Goal: Task Accomplishment & Management: Use online tool/utility

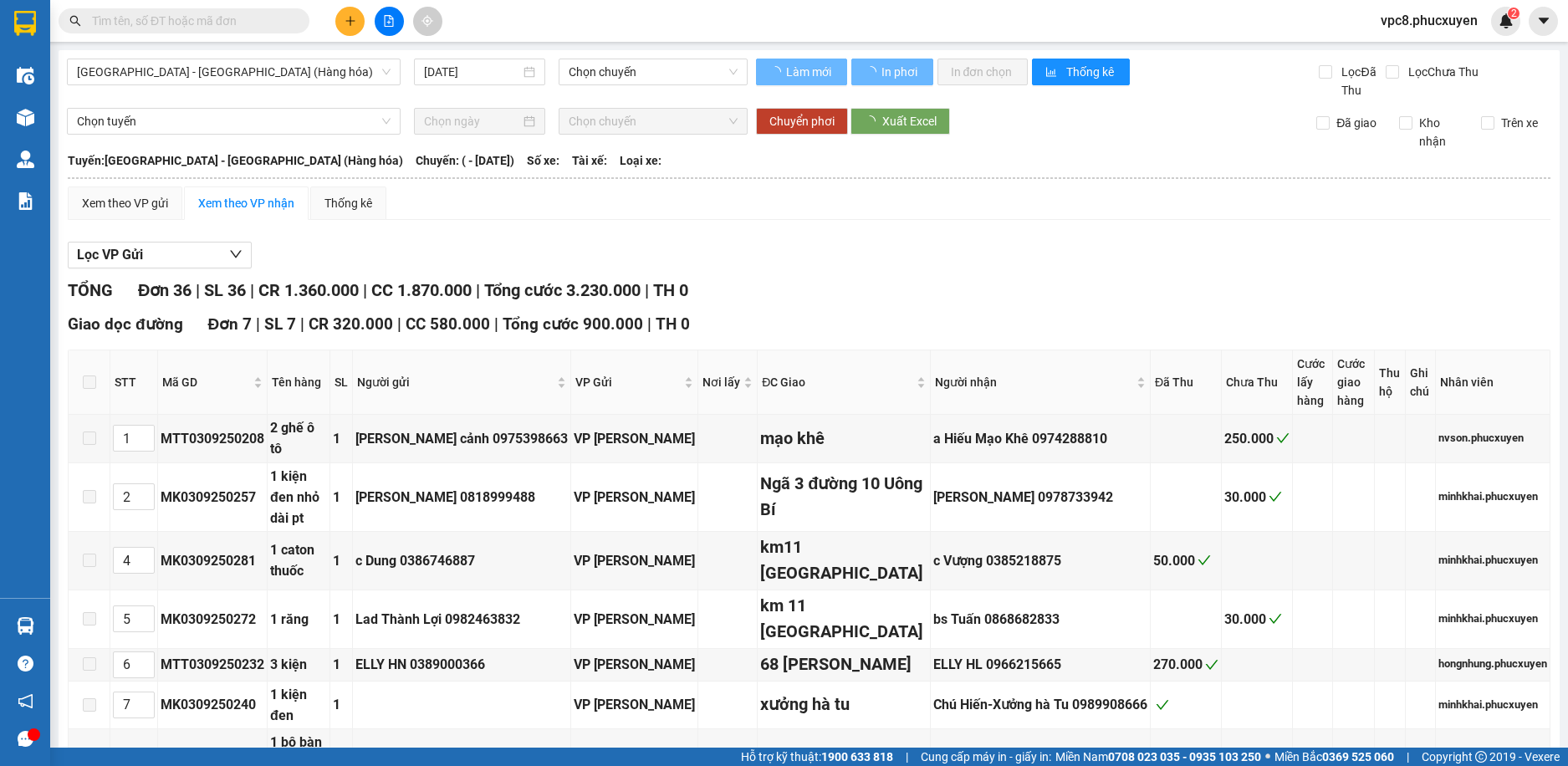
type input "[DATE]"
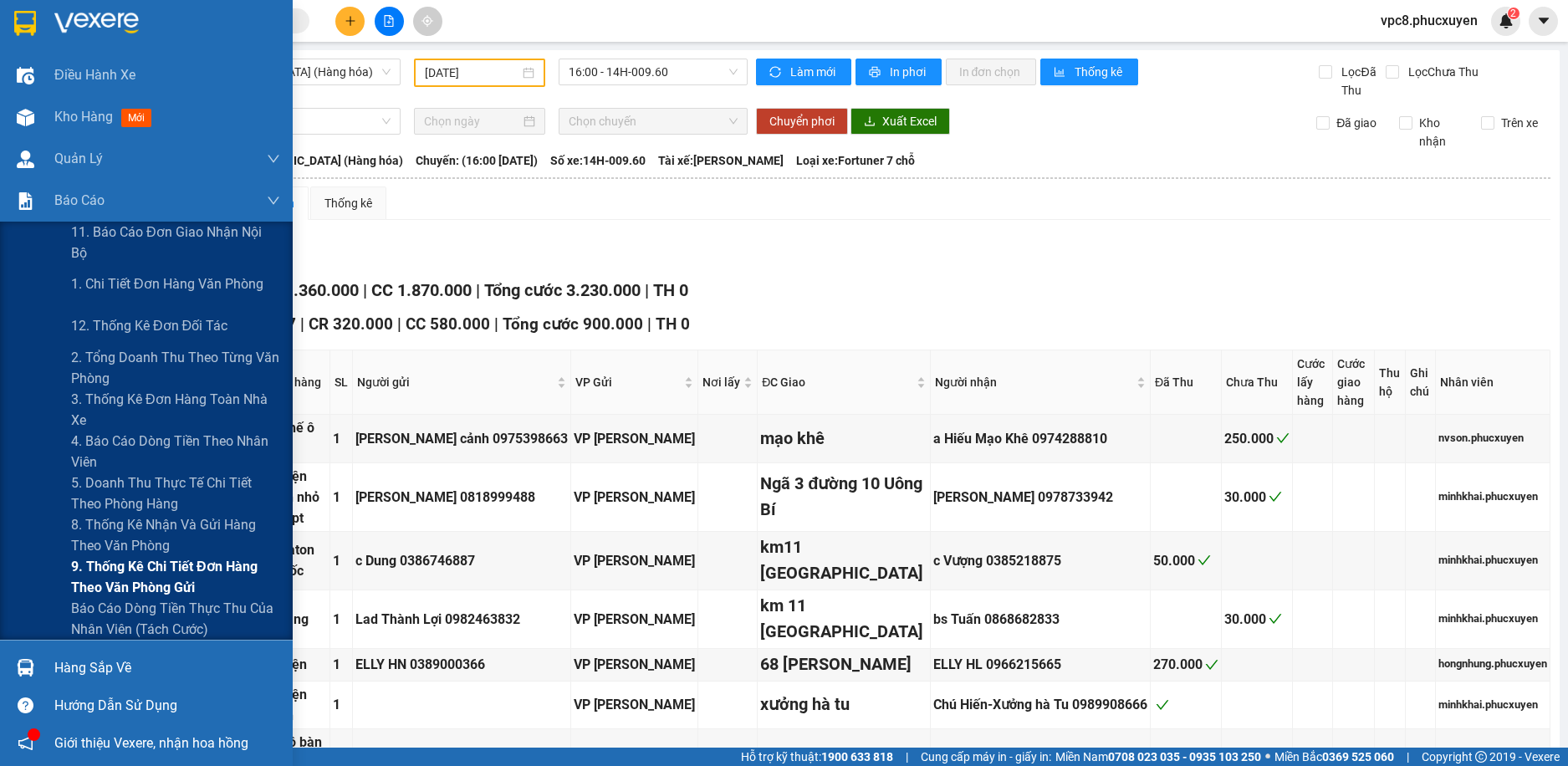
click at [157, 566] on span "9. Thống kê chi tiết đơn hàng theo văn phòng gửi" at bounding box center [175, 576] width 209 height 42
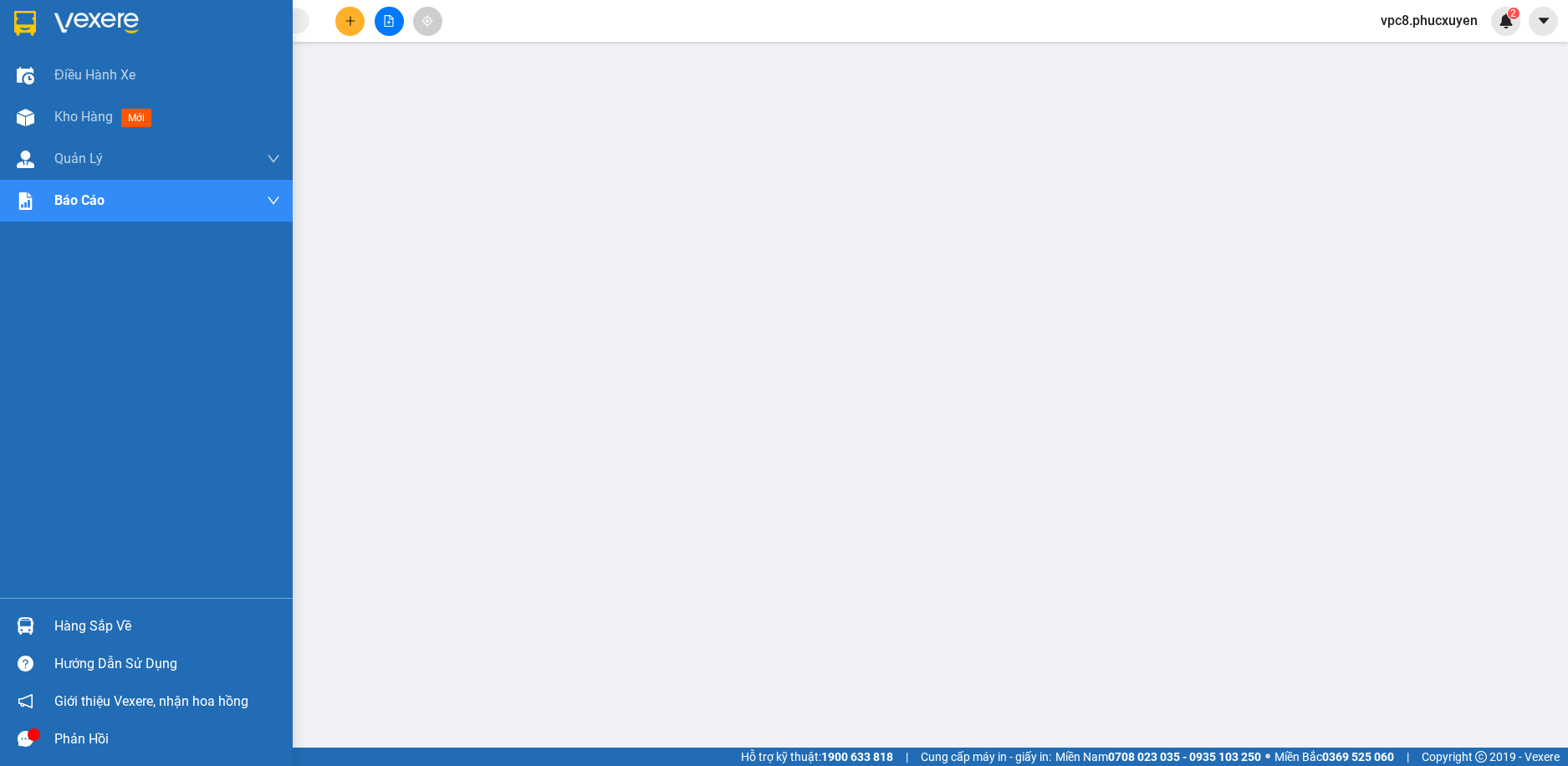
click at [26, 619] on img at bounding box center [26, 626] width 18 height 18
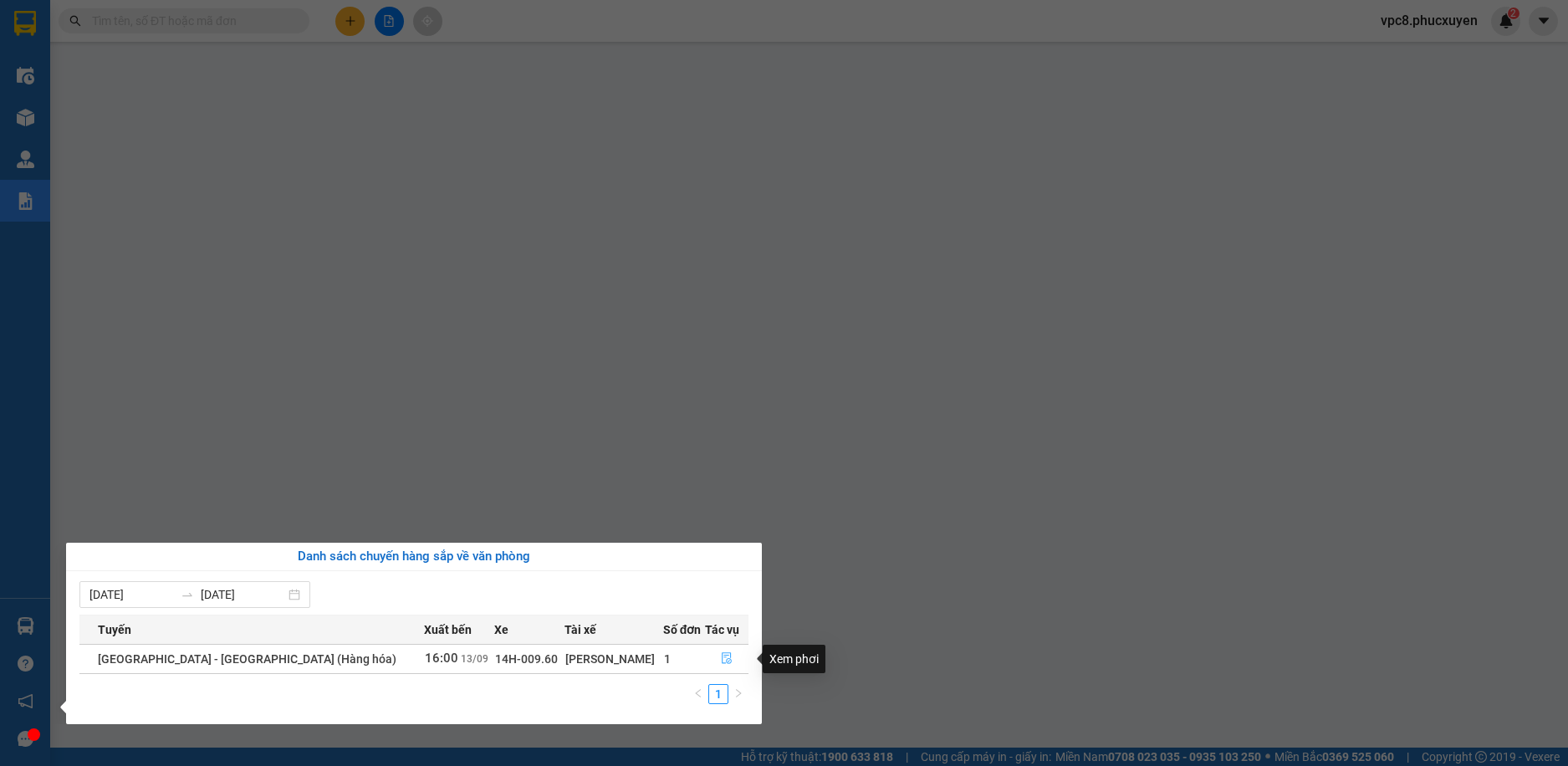
click at [721, 654] on icon "file-done" at bounding box center [727, 658] width 12 height 12
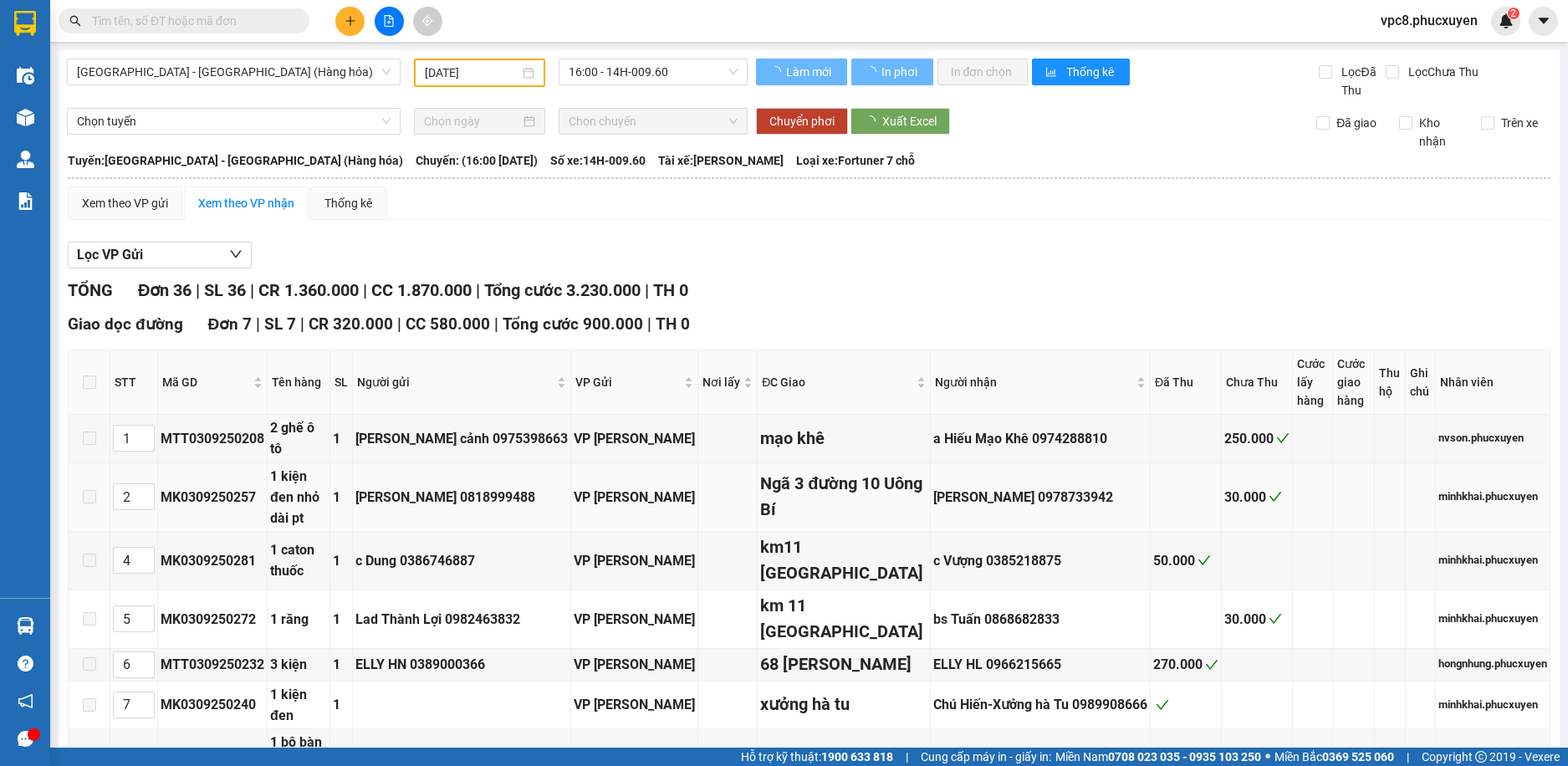
scroll to position [84, 0]
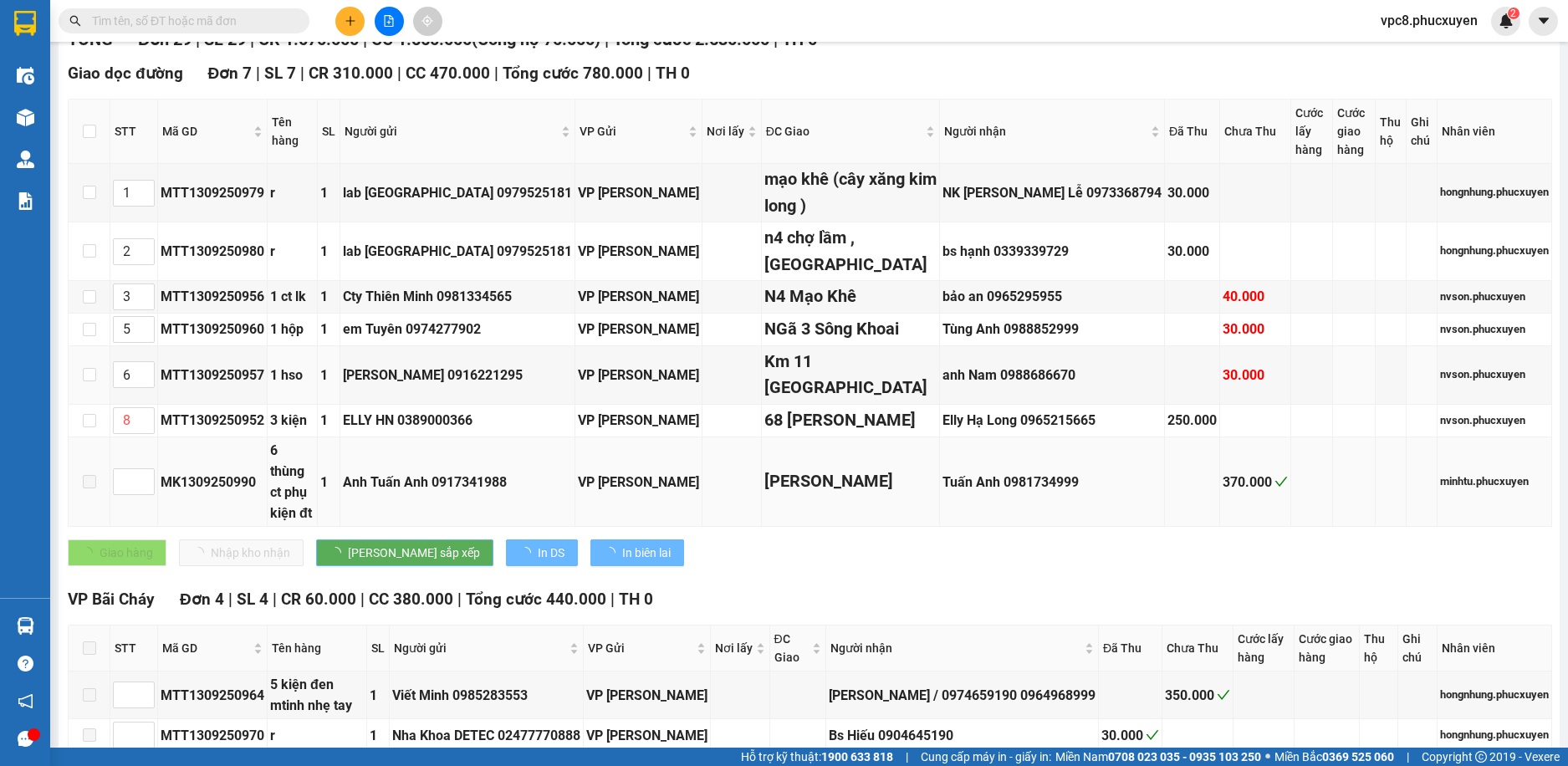
type input "[DATE]"
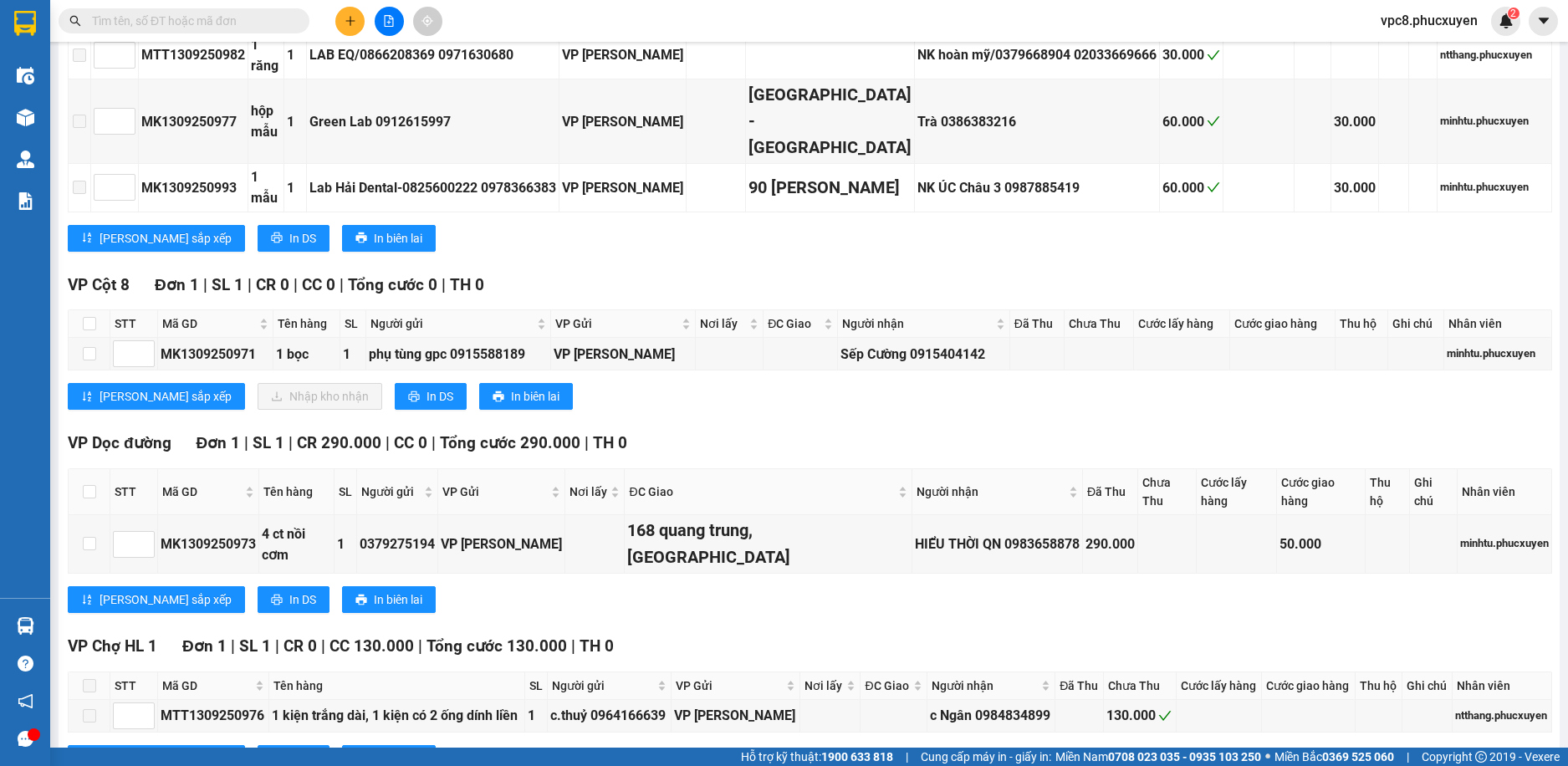
scroll to position [2185, 0]
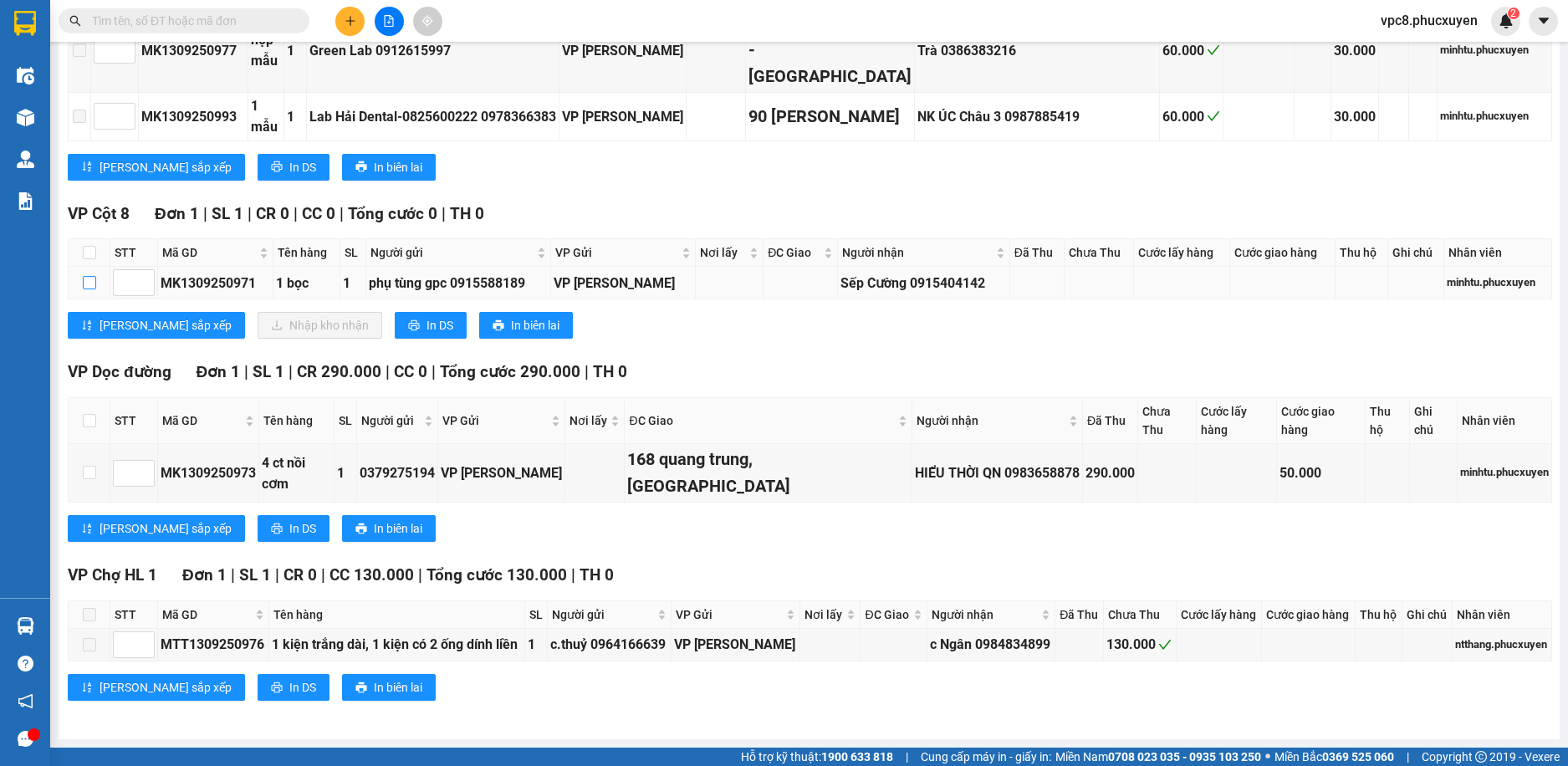
click at [86, 289] on input "checkbox" at bounding box center [90, 283] width 14 height 14
checkbox input "true"
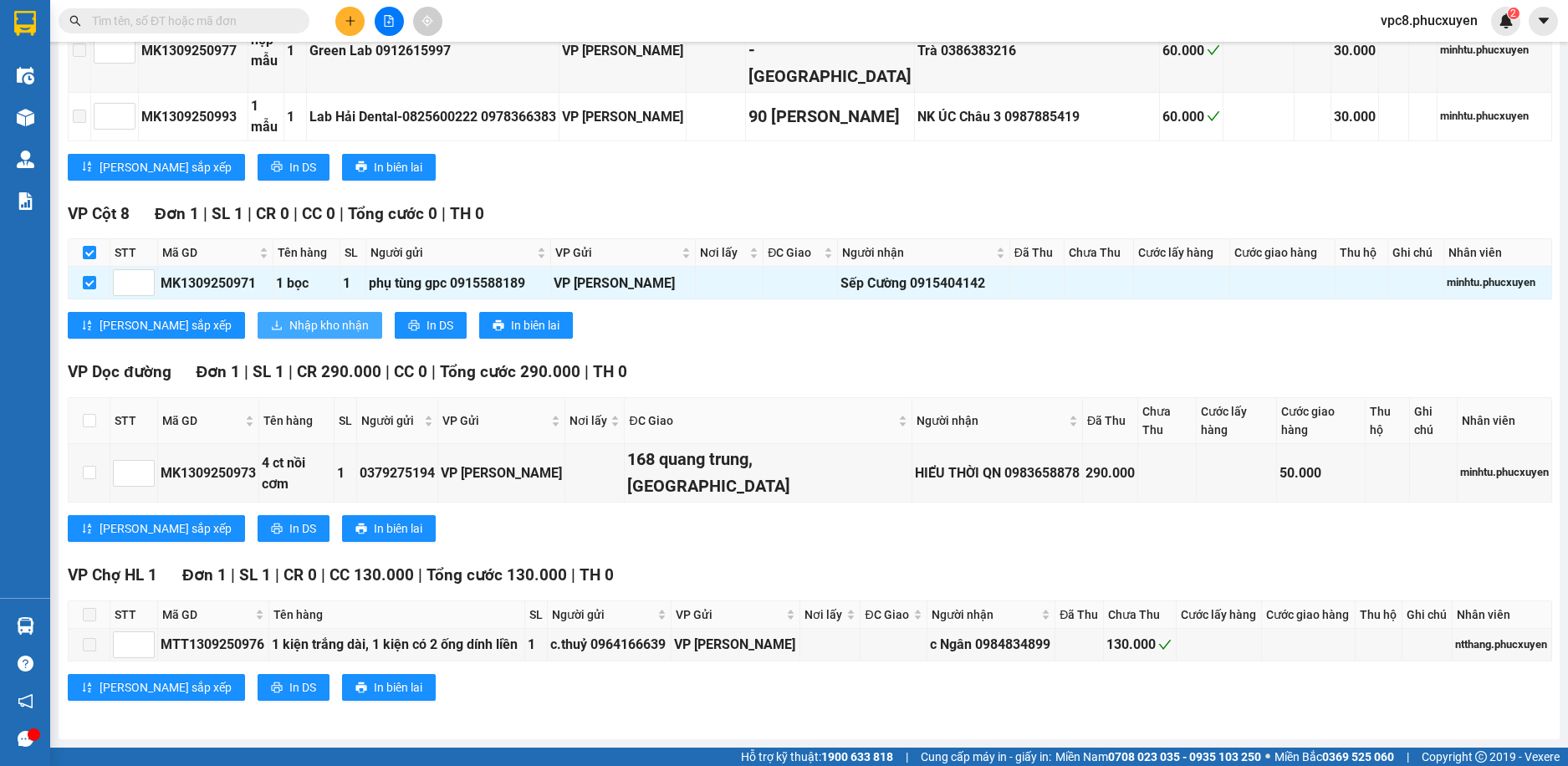
click at [257, 333] on button "Nhập kho nhận" at bounding box center [320, 325] width 125 height 27
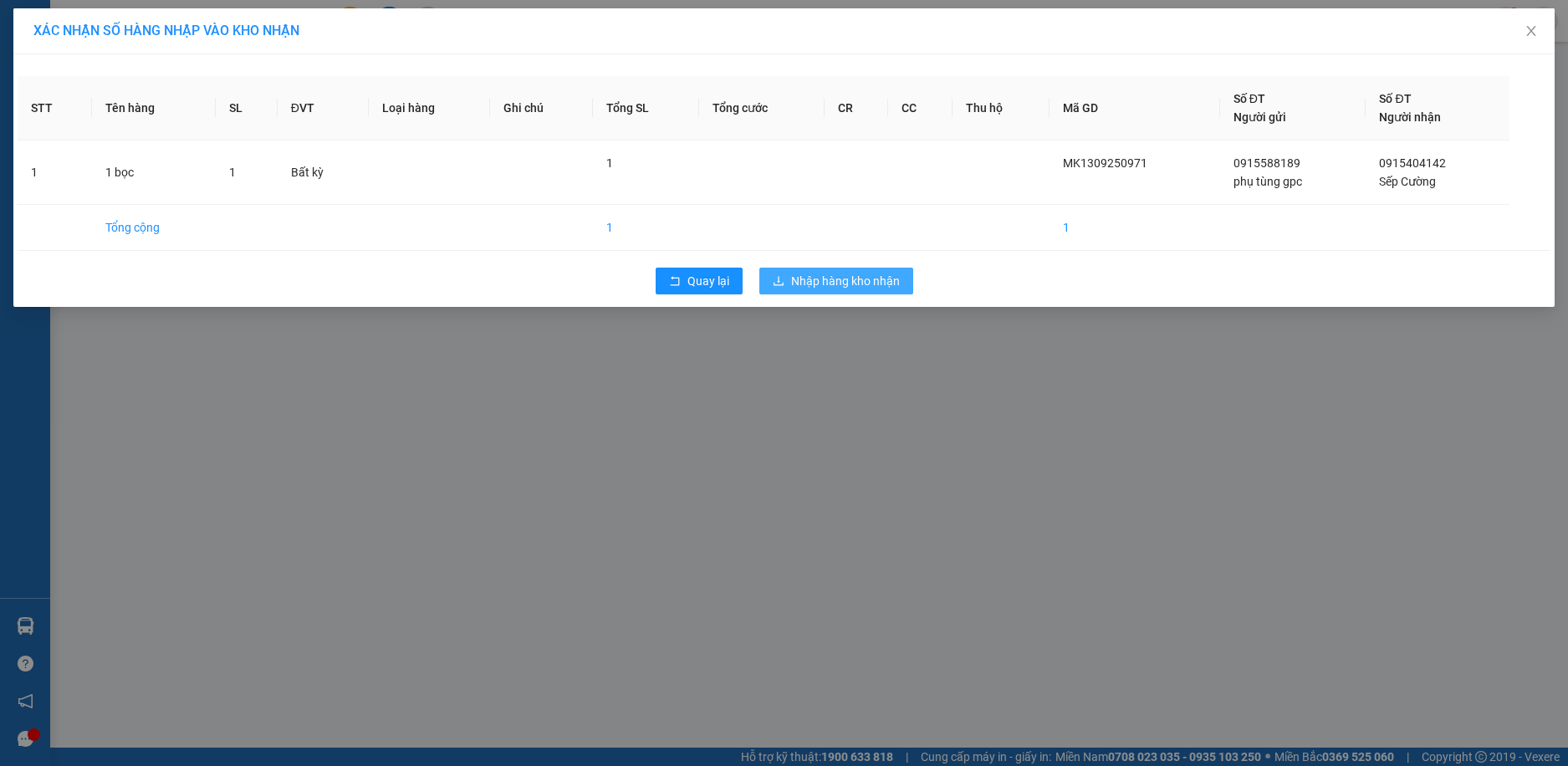
click at [869, 282] on span "Nhập hàng kho nhận" at bounding box center [845, 281] width 109 height 19
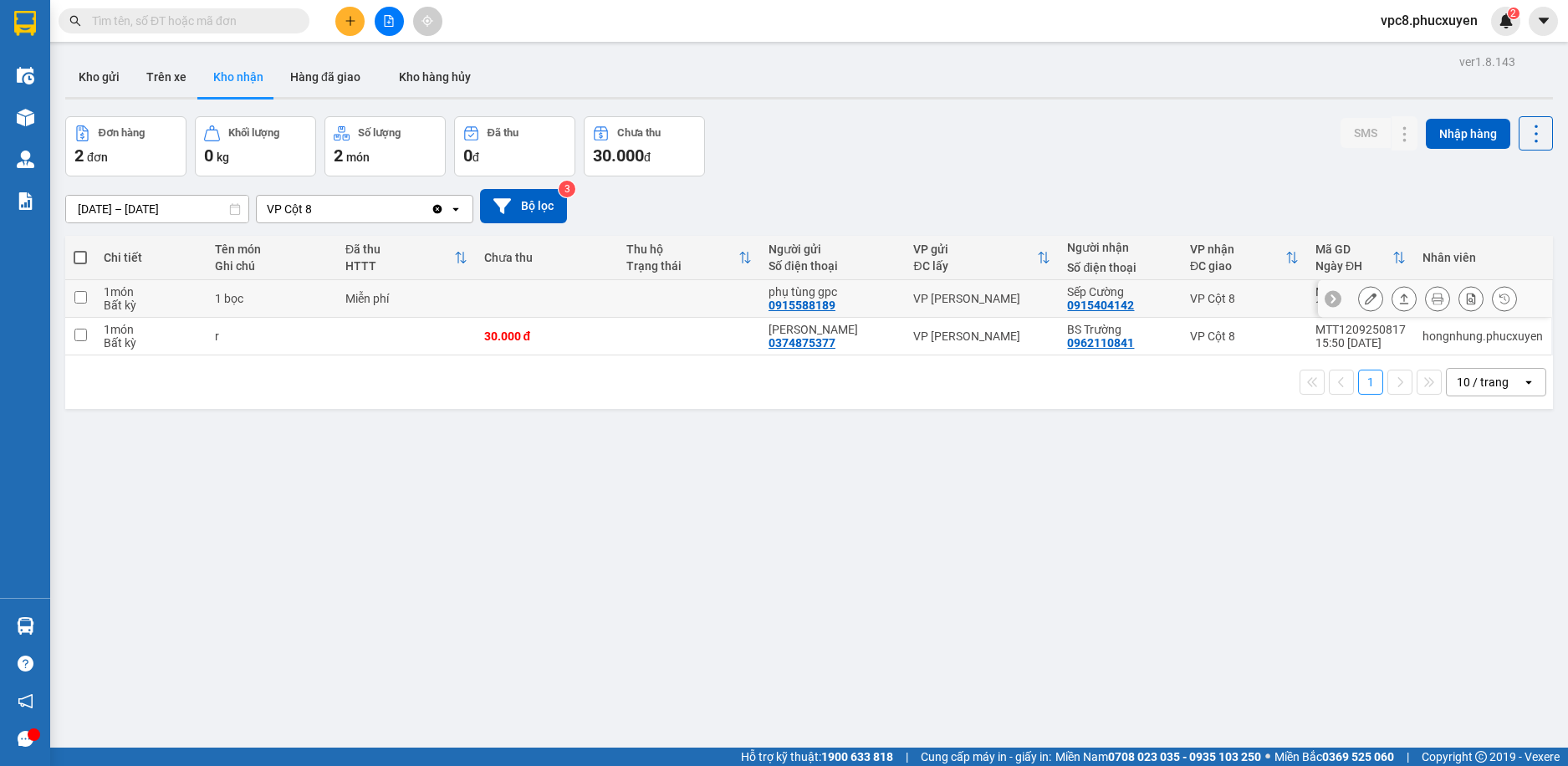
click at [1365, 297] on icon at bounding box center [1371, 298] width 12 height 12
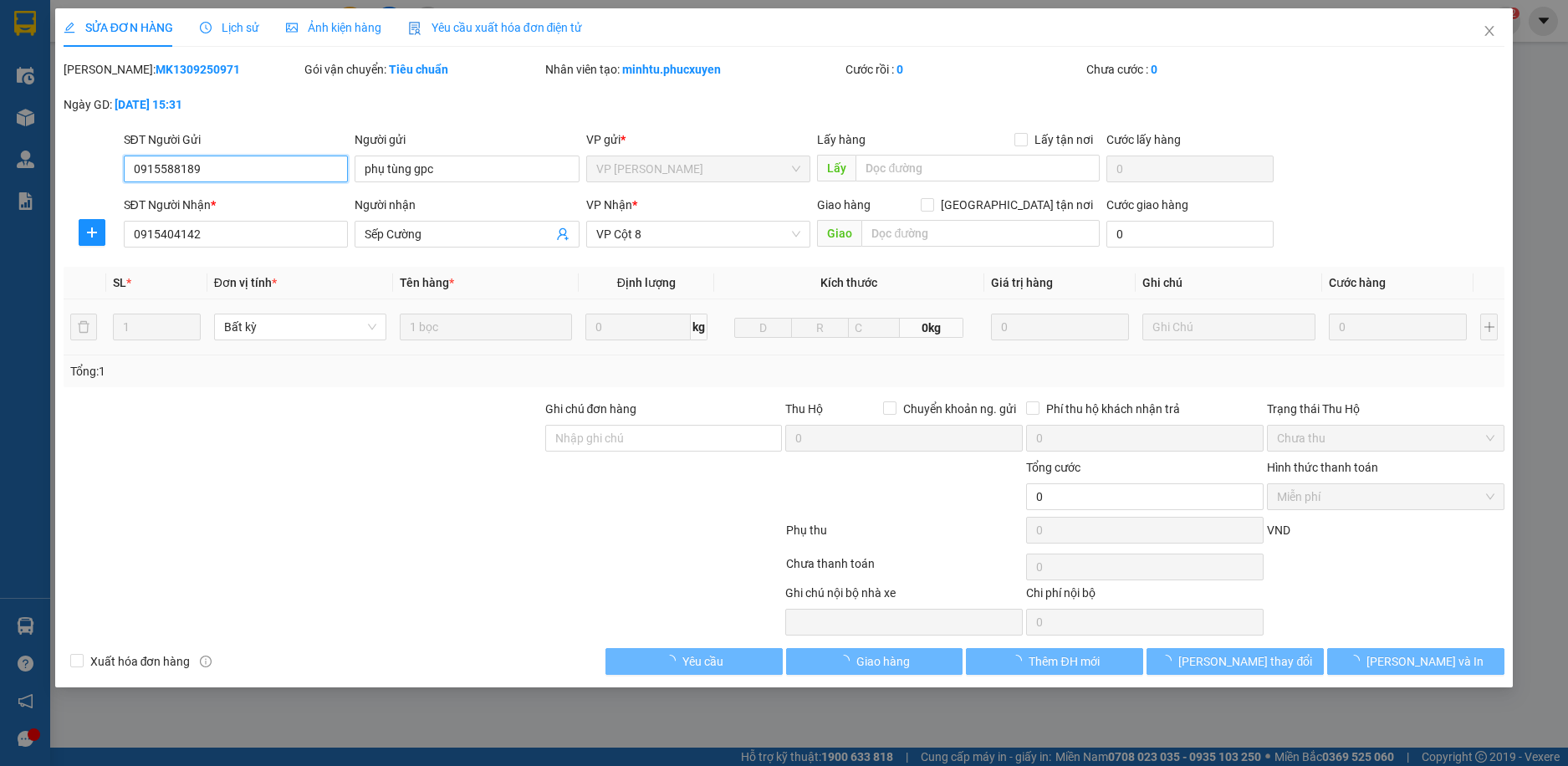
type input "0915588189"
type input "phụ tùng gpc"
type input "0915404142"
type input "Sếp Cường"
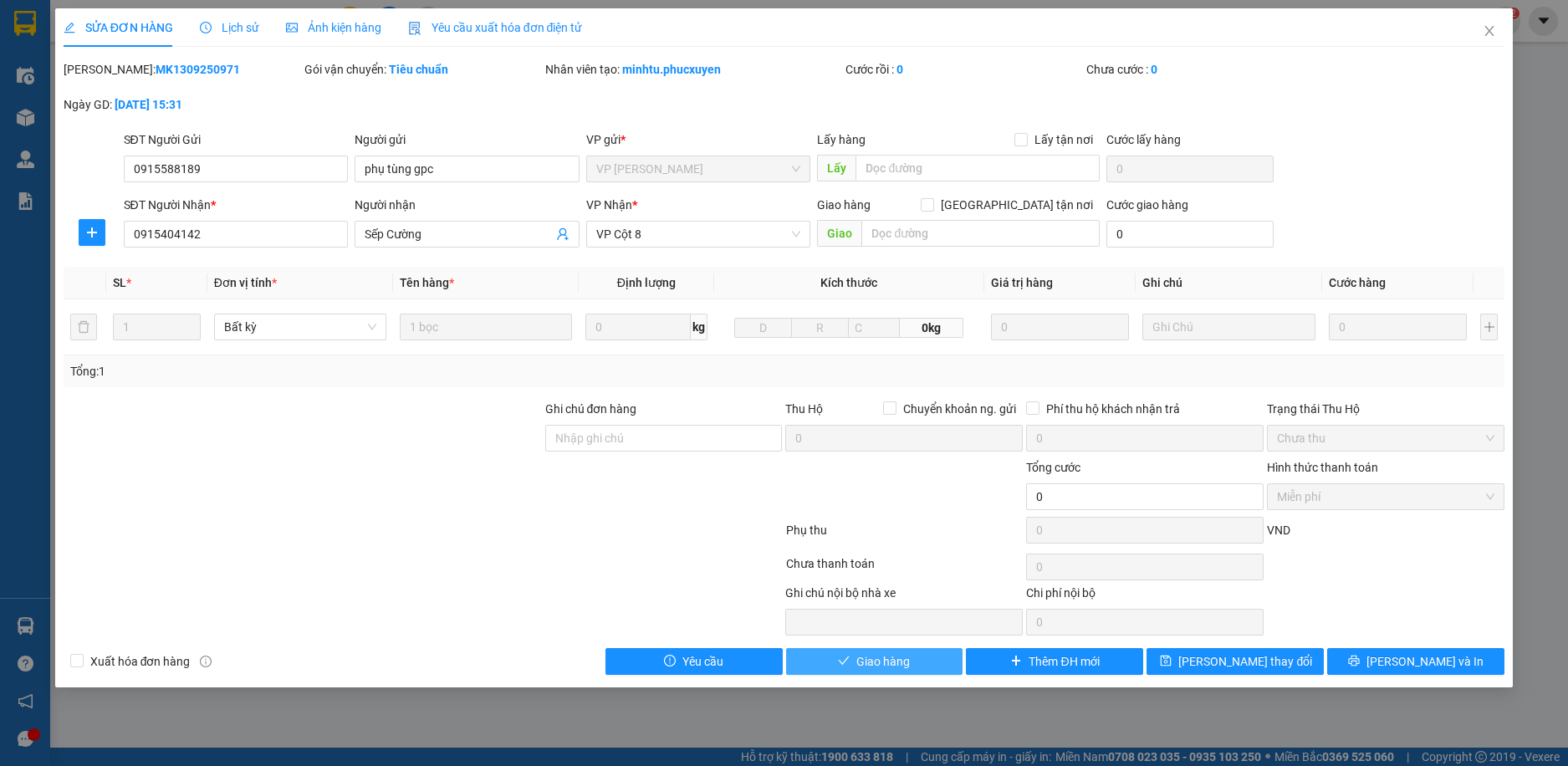
drag, startPoint x: 904, startPoint y: 662, endPoint x: 945, endPoint y: 610, distance: 66.2
click at [904, 658] on span "Giao hàng" at bounding box center [883, 662] width 54 height 19
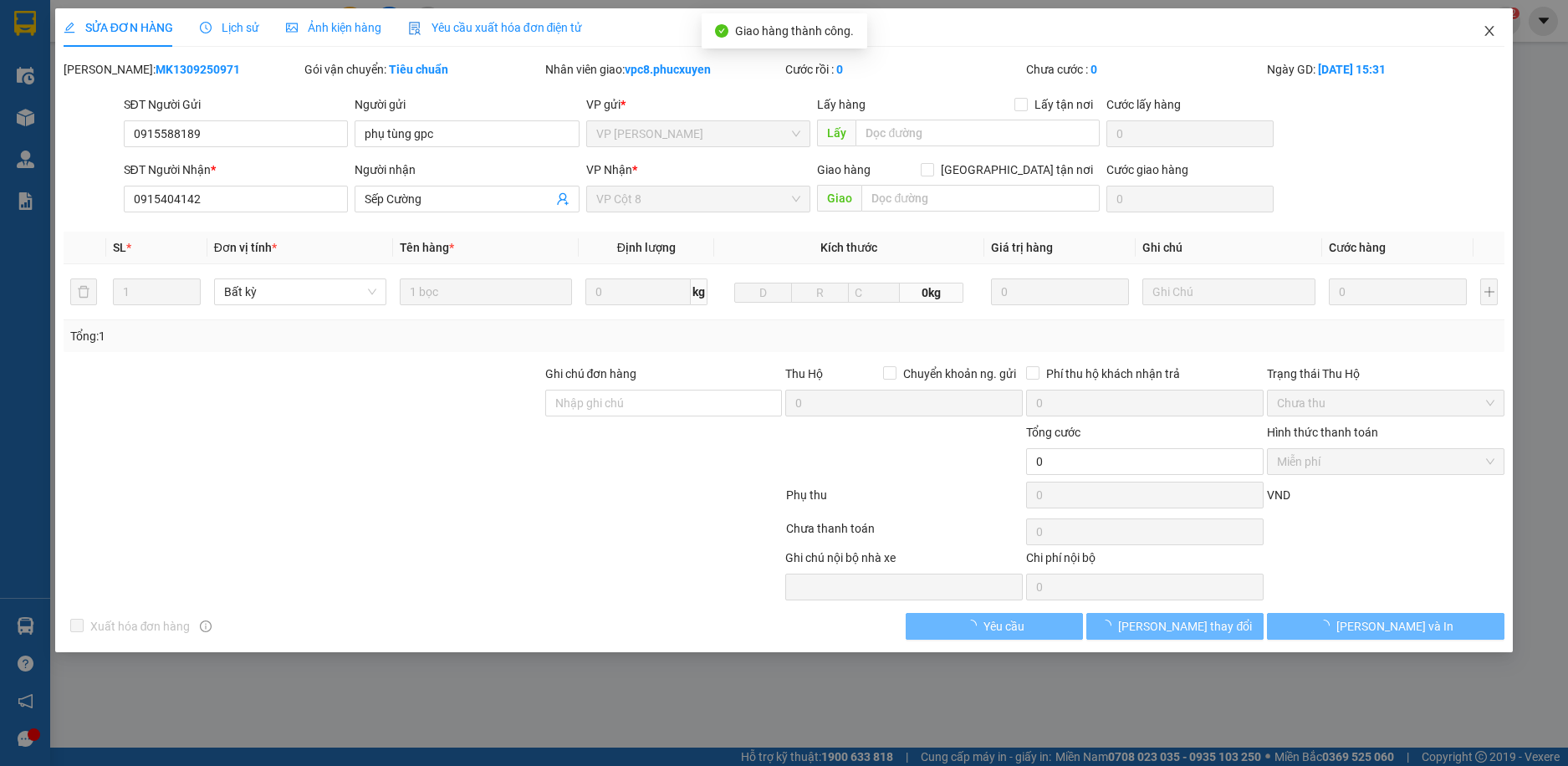
click at [1493, 31] on icon "close" at bounding box center [1489, 31] width 14 height 14
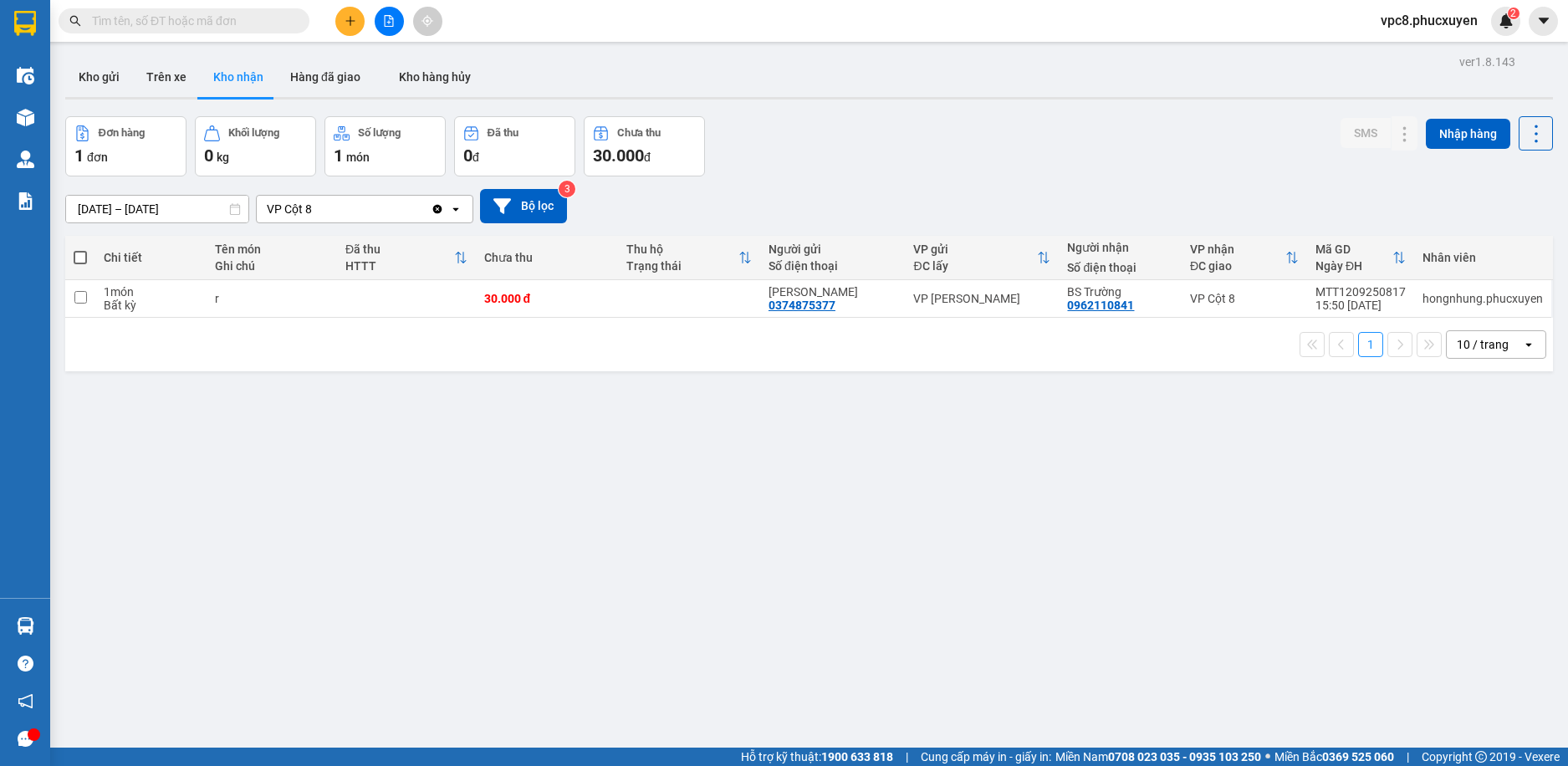
click at [926, 159] on div "Đơn hàng 1 đơn Khối lượng 0 kg Số lượng 1 món Đã thu 0 đ Chưa thu 30.000 đ SMS …" at bounding box center [809, 146] width 1488 height 60
click at [1365, 298] on icon at bounding box center [1371, 298] width 12 height 12
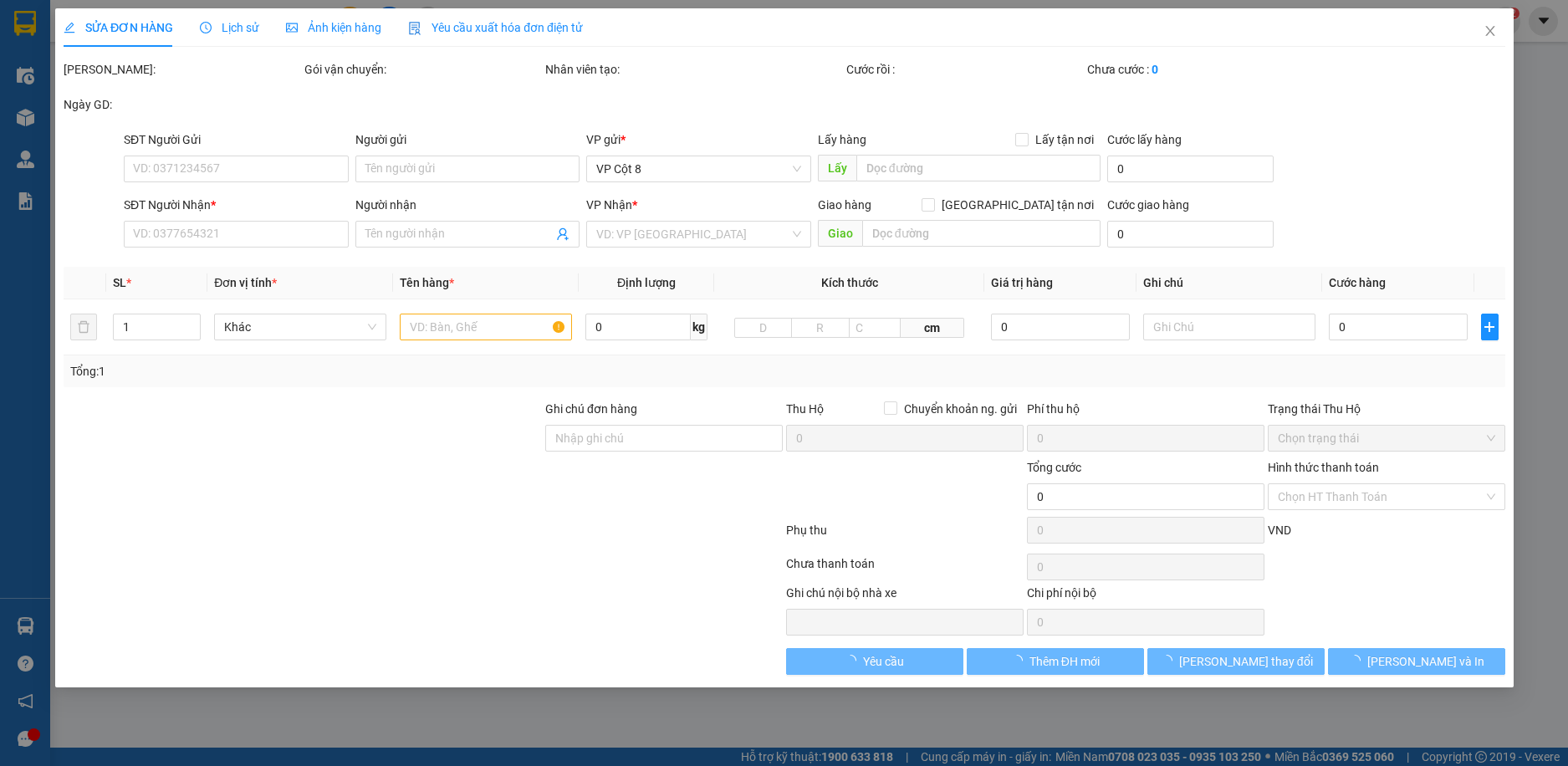
type input "0374875377"
type input "[PERSON_NAME]"
type input "0962110841"
type input "BS Trường"
type input "30.000"
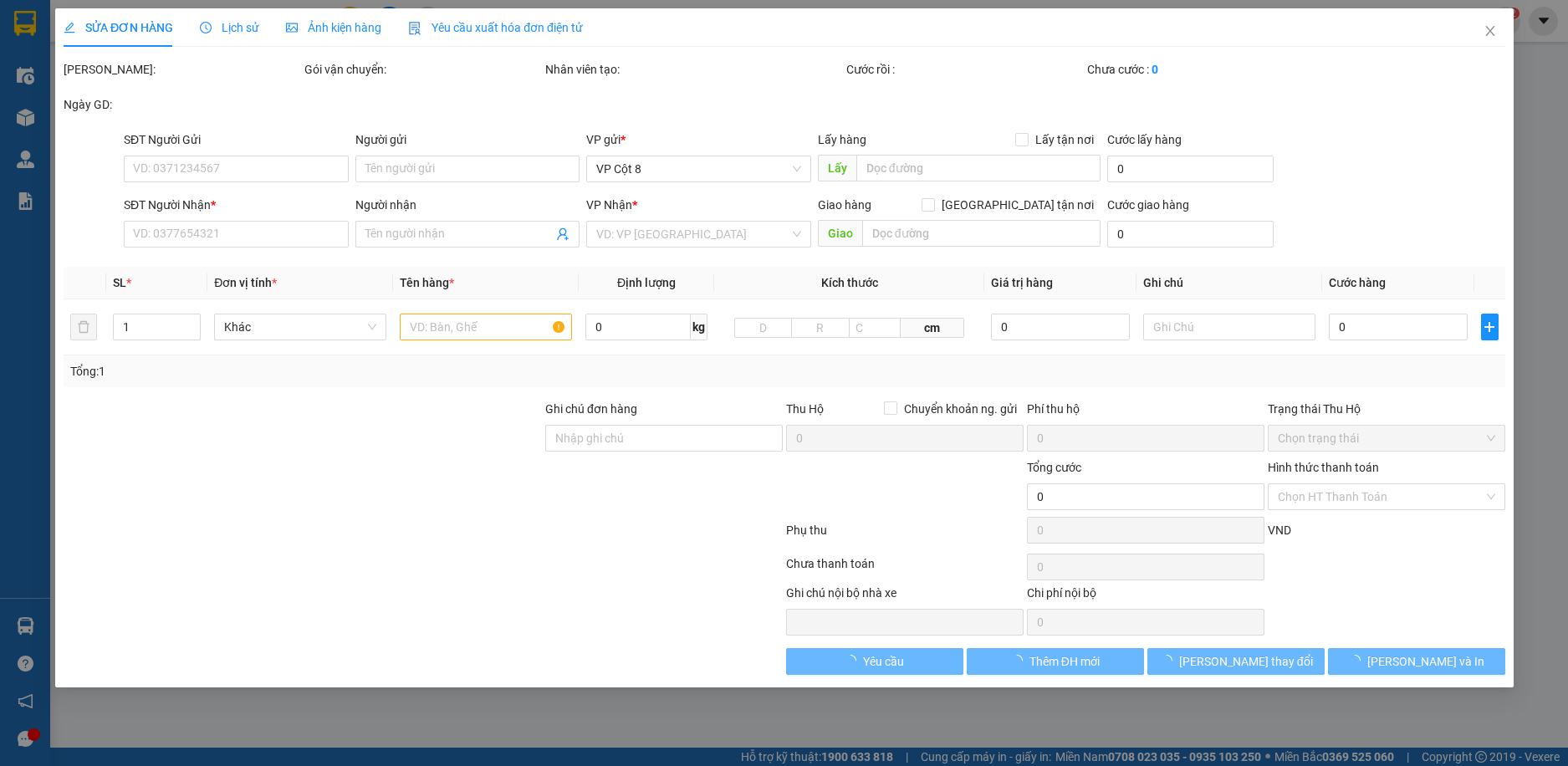
type input "30.000"
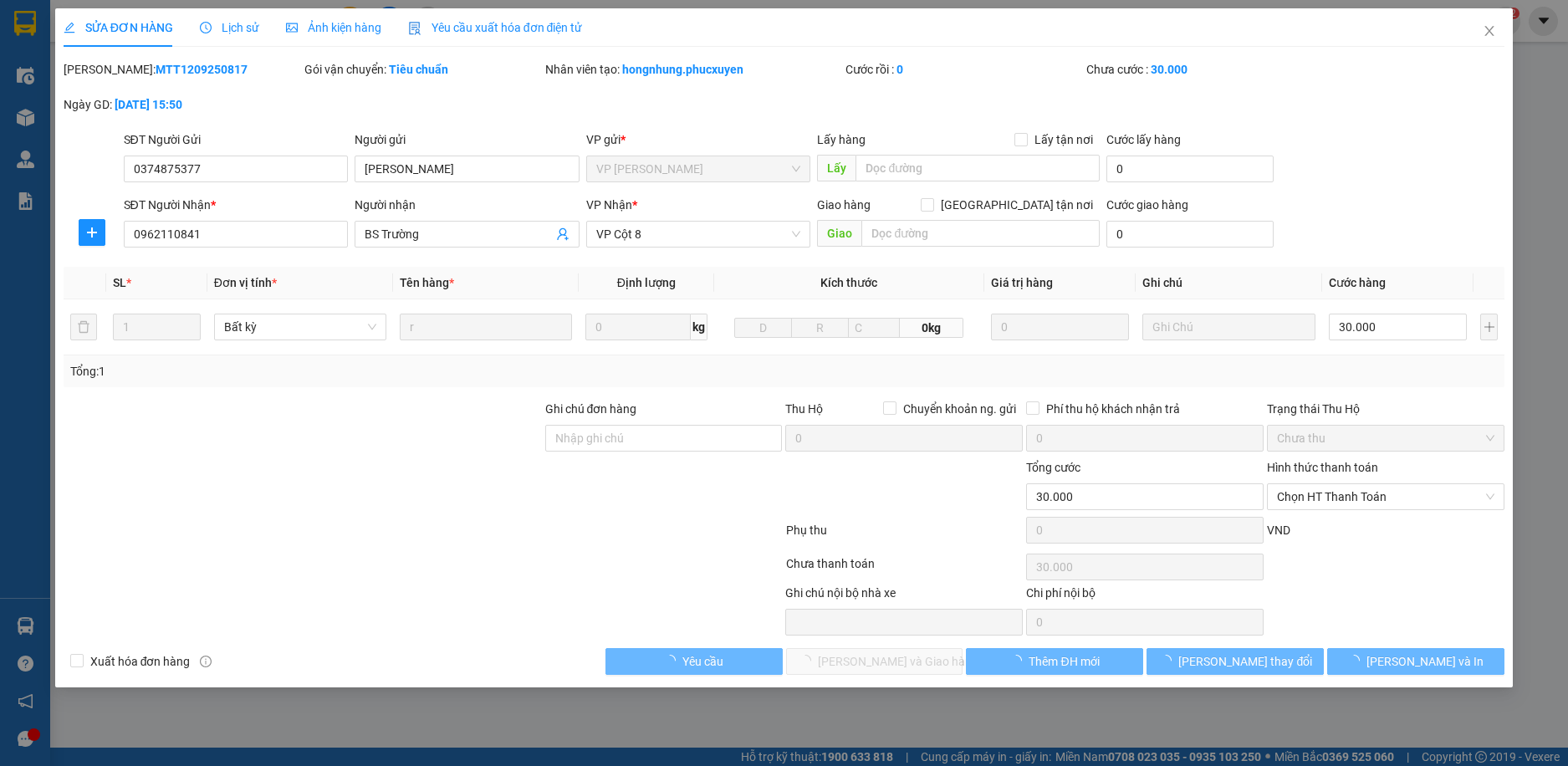
click at [230, 27] on span "Lịch sử" at bounding box center [229, 27] width 59 height 14
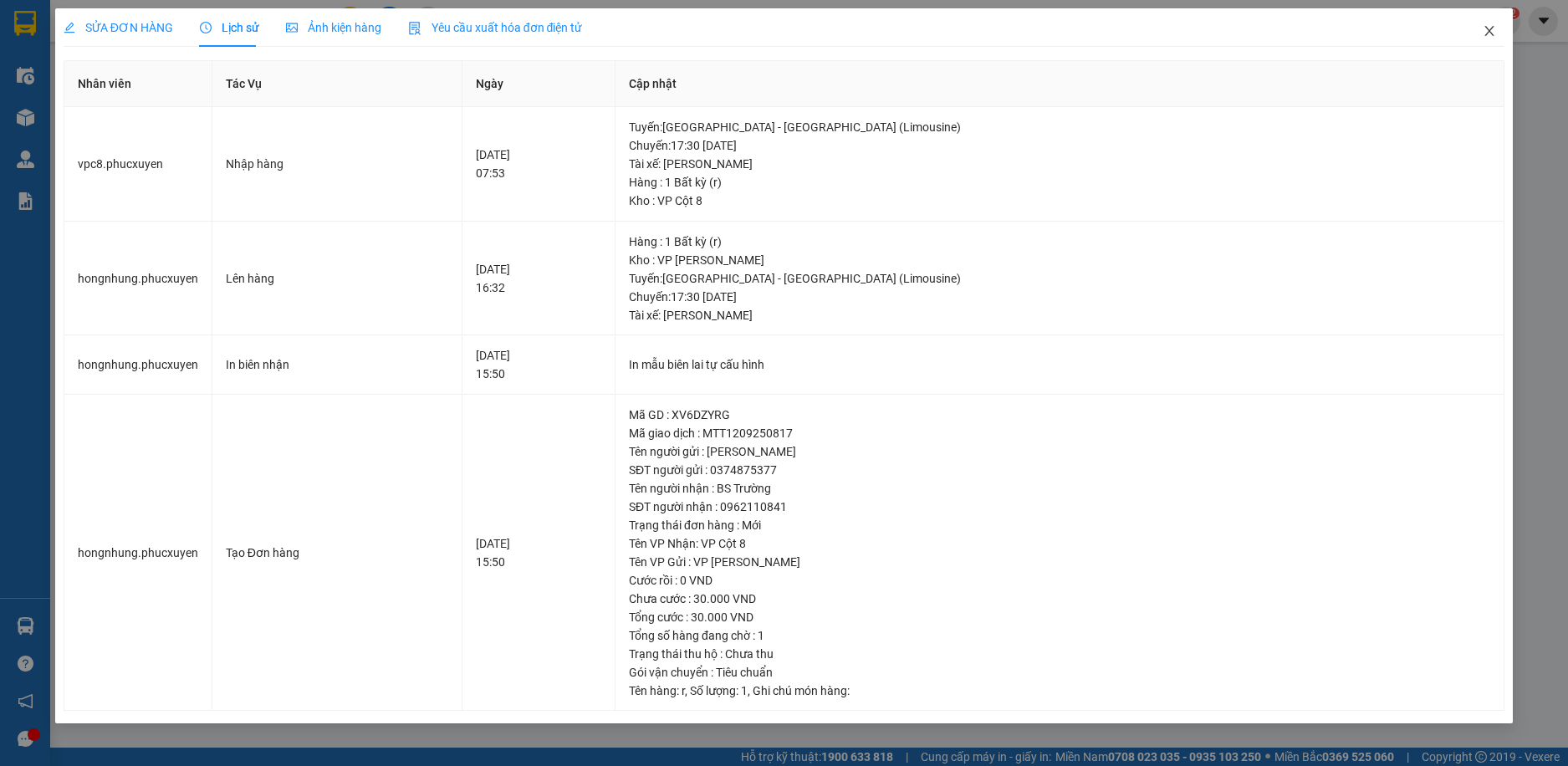
click at [1490, 32] on icon "close" at bounding box center [1489, 31] width 9 height 10
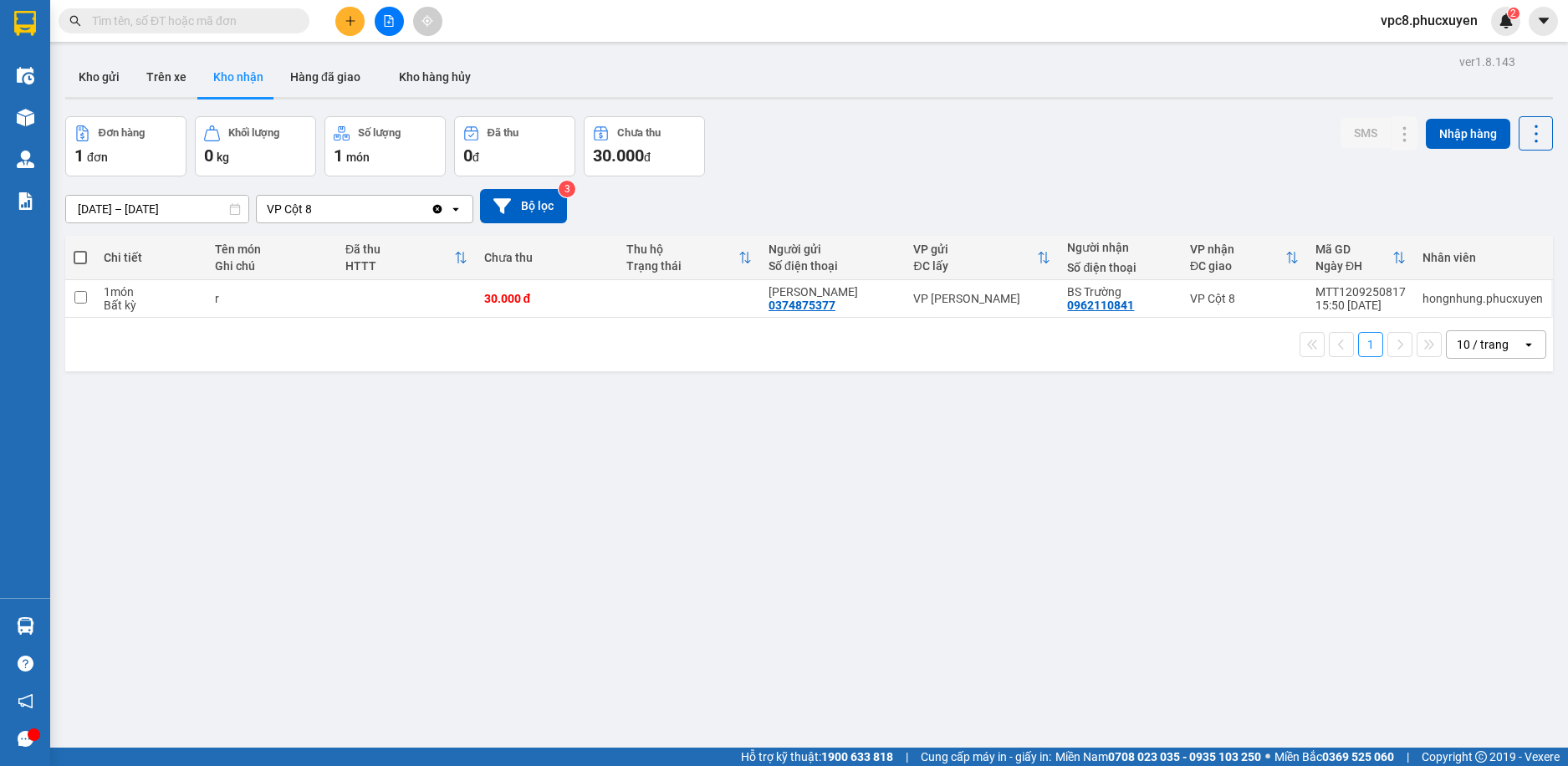
click at [821, 184] on div "13/09/2025 – 15/09/2025 Press the down arrow key to interact with the calendar …" at bounding box center [809, 205] width 1488 height 59
click at [113, 76] on button "Kho gửi" at bounding box center [98, 77] width 68 height 40
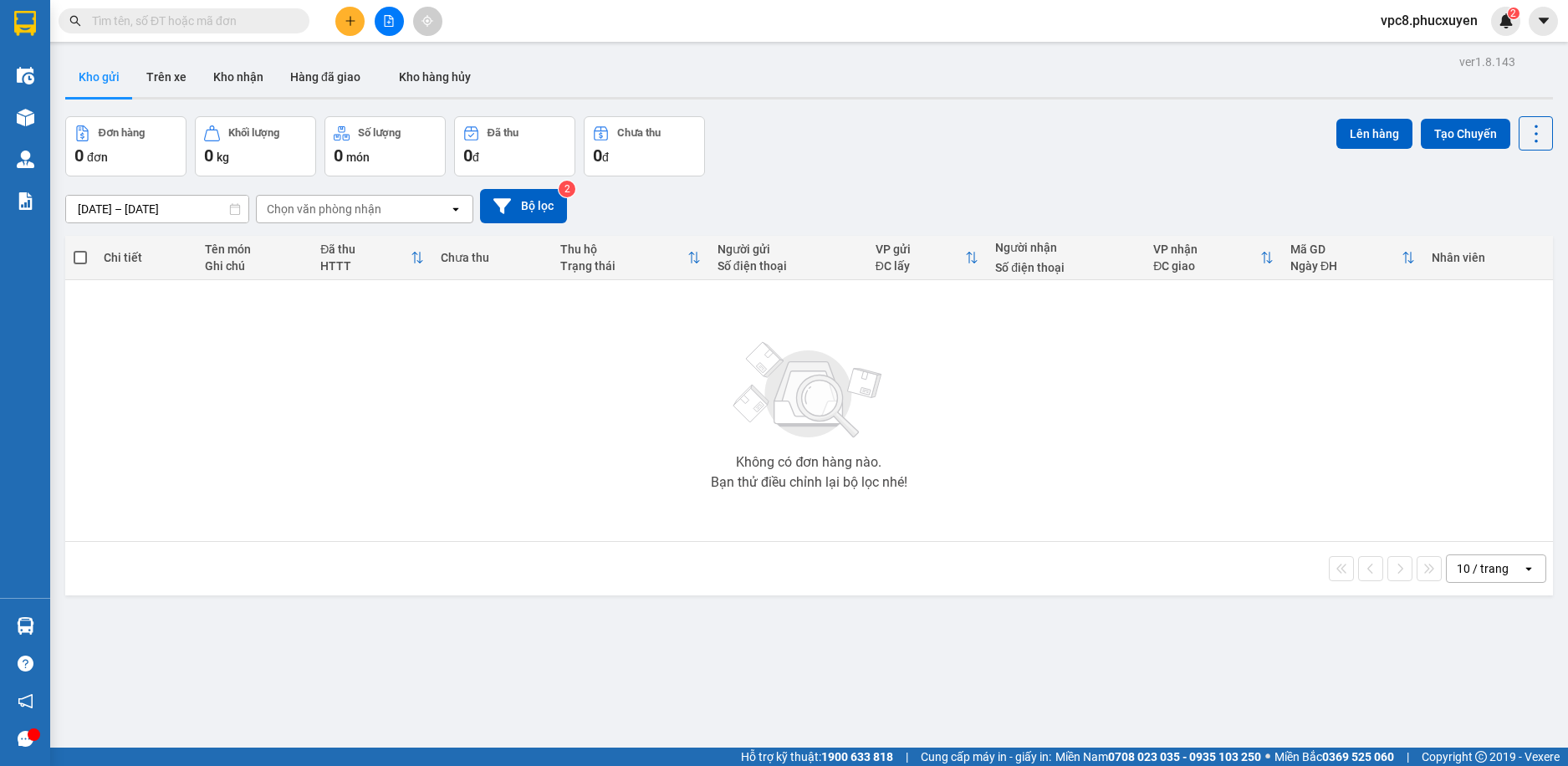
click at [1079, 163] on div "Đơn hàng 0 đơn Khối lượng 0 kg Số lượng 0 món Đã thu 0 đ Chưa thu 0 đ Lên hàng …" at bounding box center [809, 146] width 1488 height 60
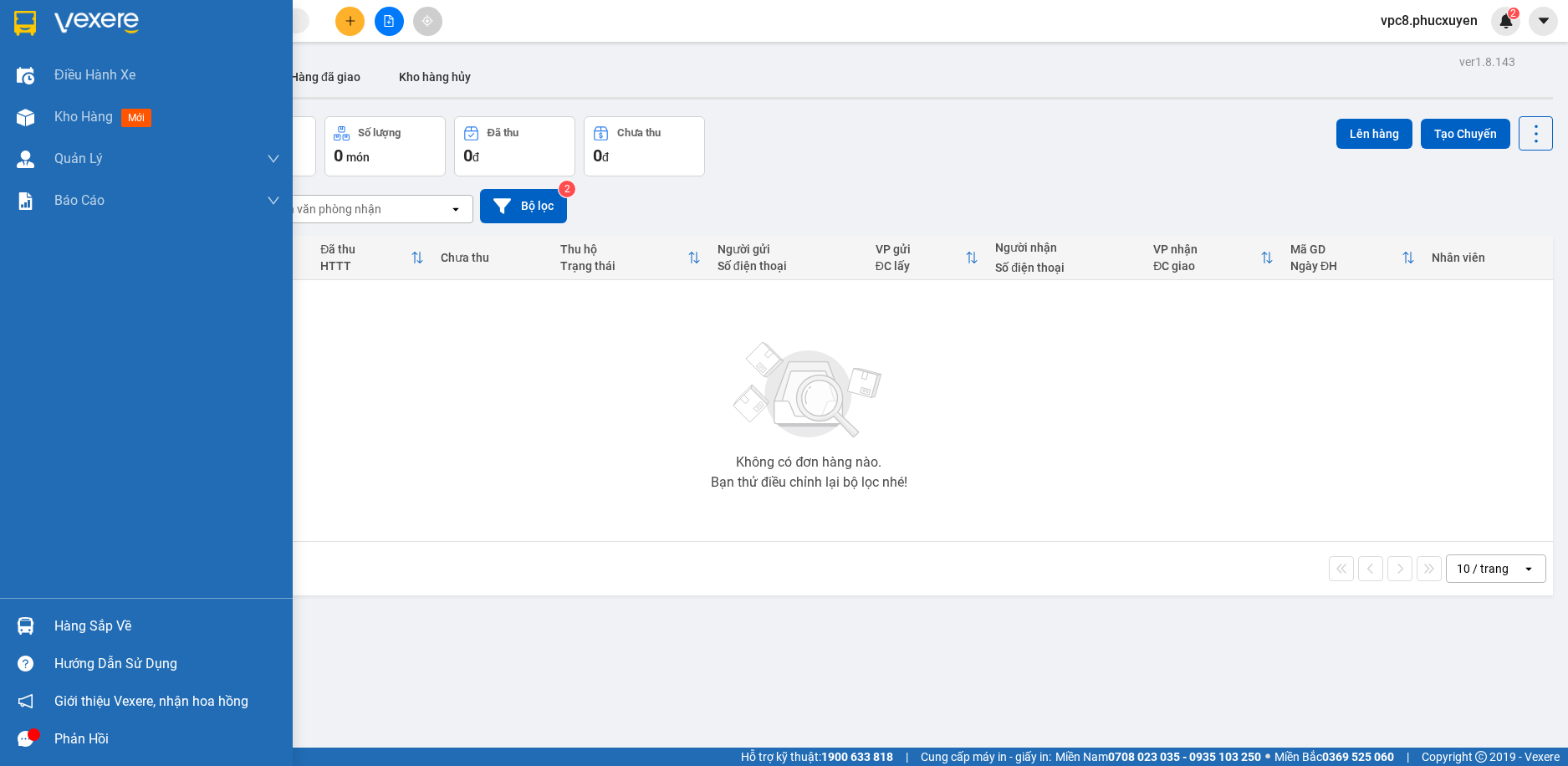
drag, startPoint x: 24, startPoint y: 631, endPoint x: 62, endPoint y: 622, distance: 39.1
click at [24, 630] on img at bounding box center [26, 626] width 18 height 18
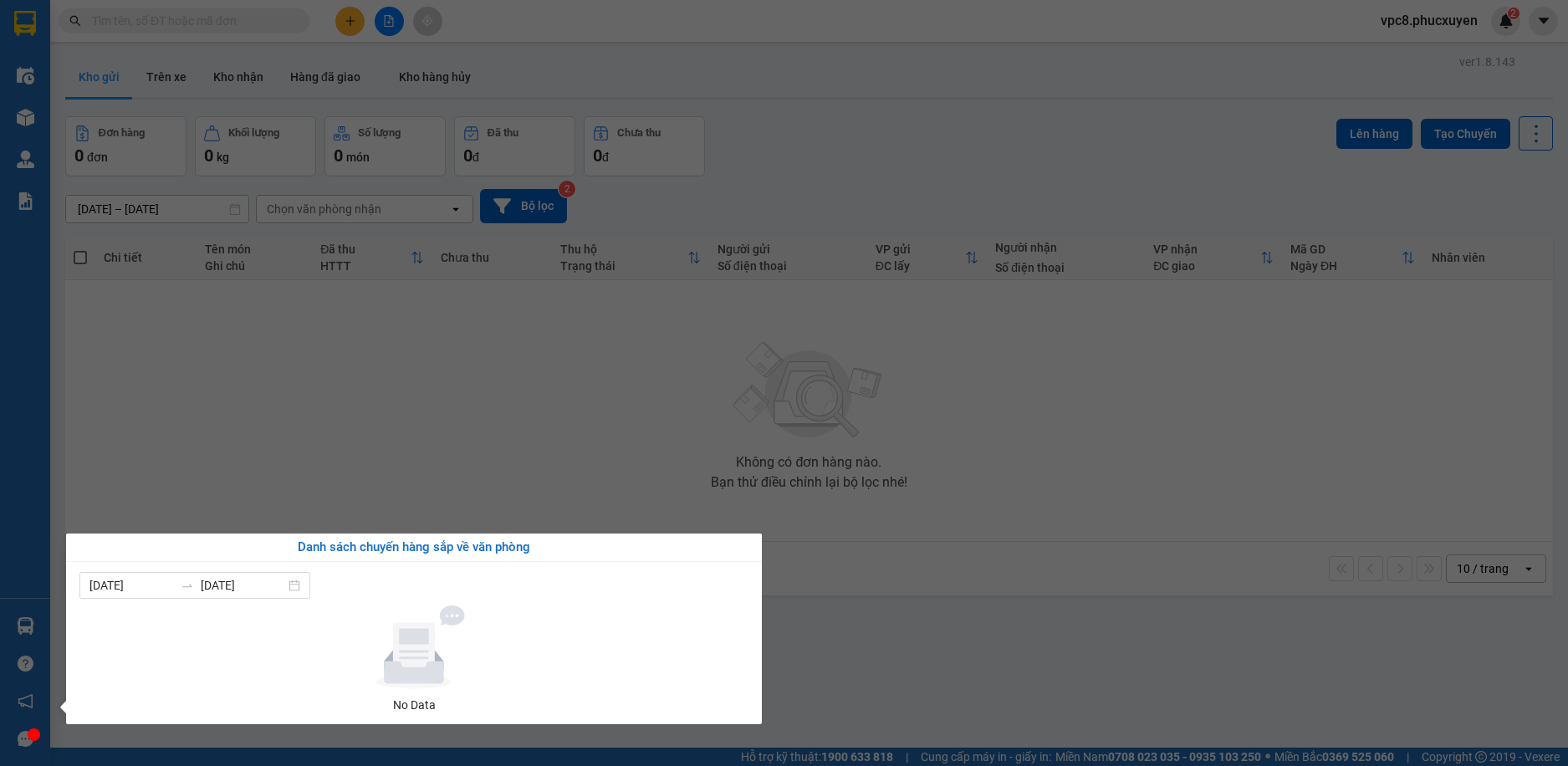
click at [996, 559] on section "Kết quả tìm kiếm ( 0 ) Bộ lọc No Data vpc8.phucxuyen 2 Điều hành xe Kho hàng mớ…" at bounding box center [784, 383] width 1568 height 766
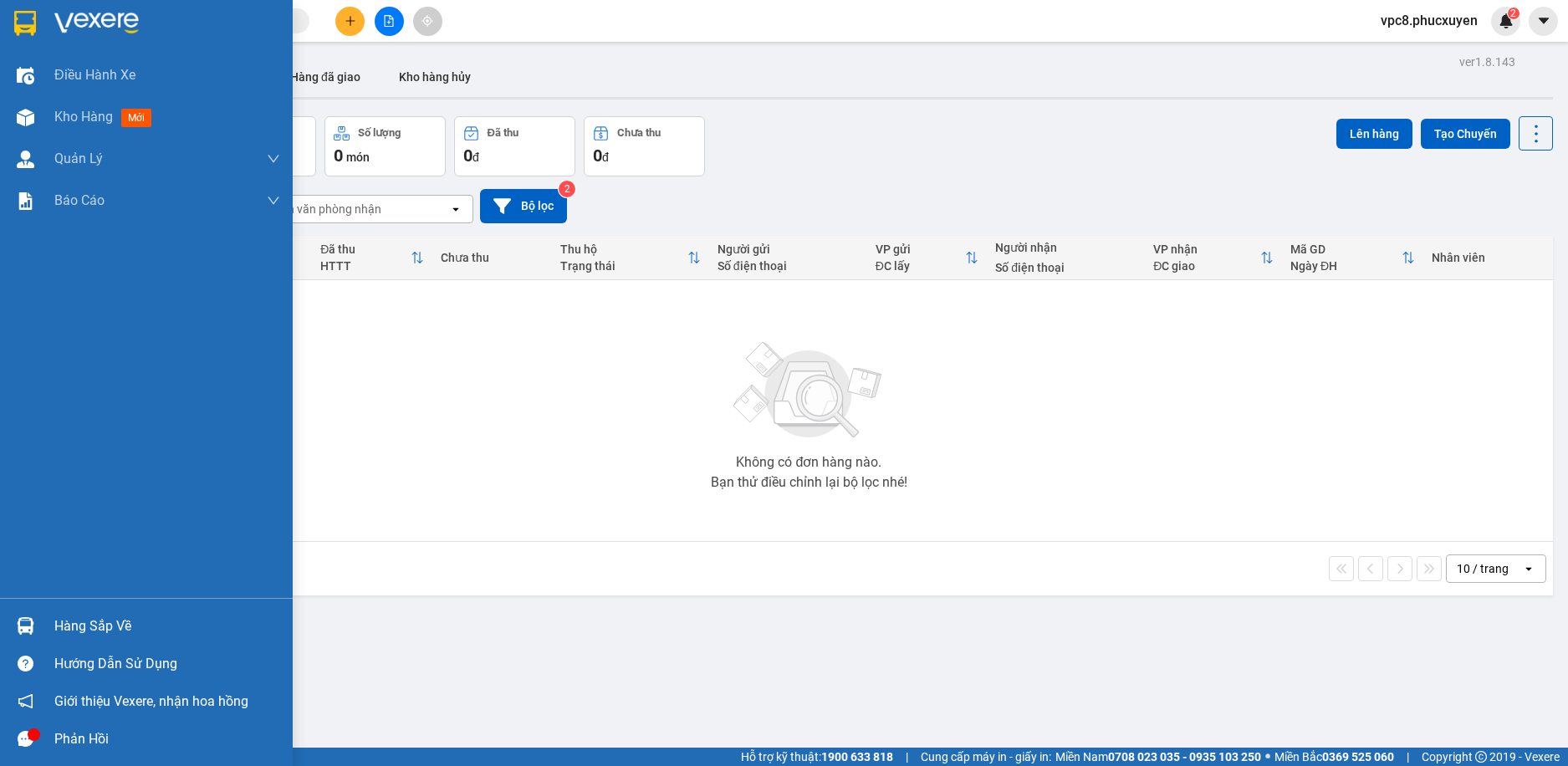
click at [32, 619] on img at bounding box center [26, 626] width 18 height 18
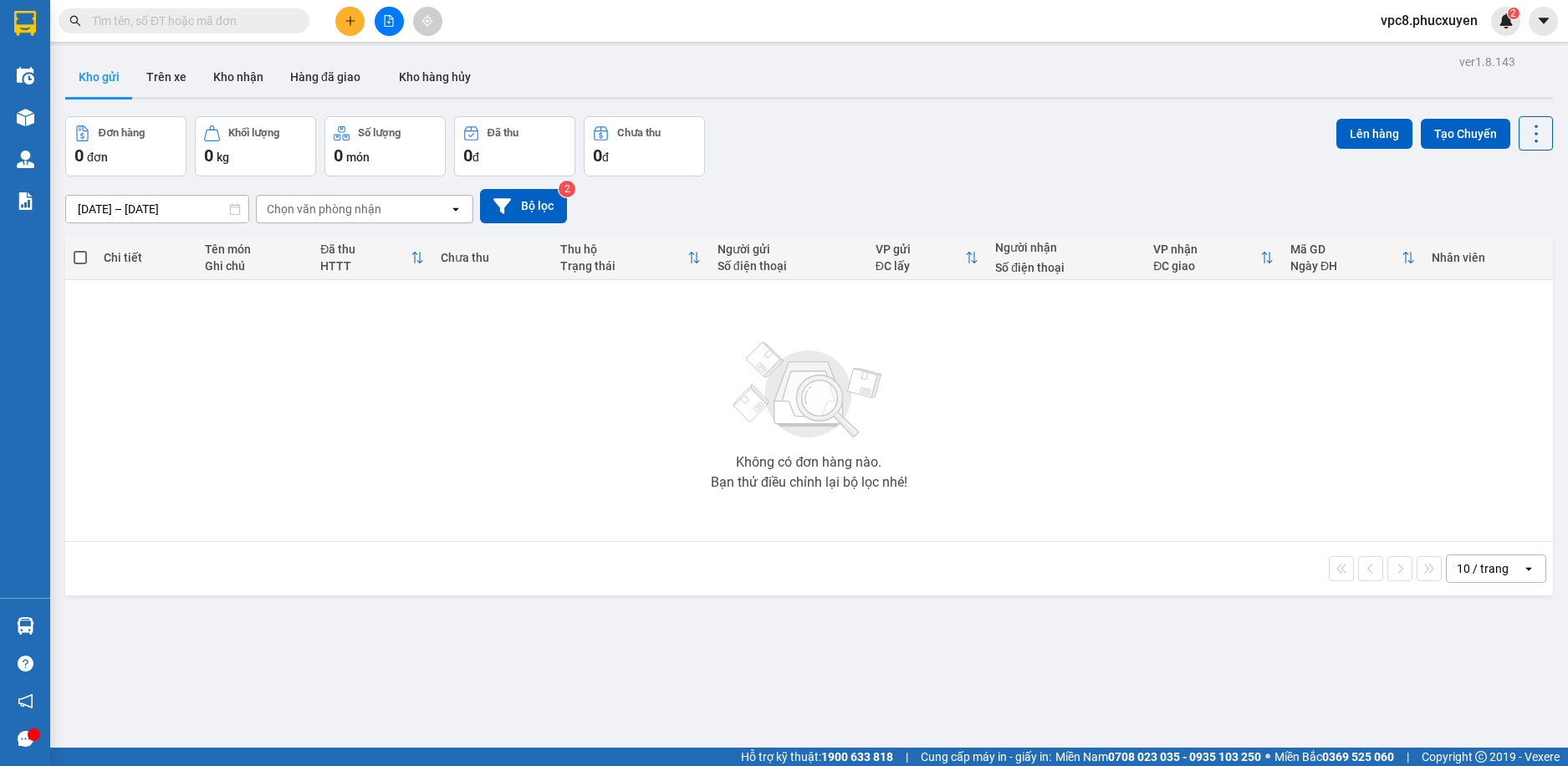
click at [424, 400] on section "Kết quả tìm kiếm ( 0 ) Bộ lọc No Data vpc8.phucxuyen 2 Điều hành xe Kho hàng mớ…" at bounding box center [784, 383] width 1568 height 766
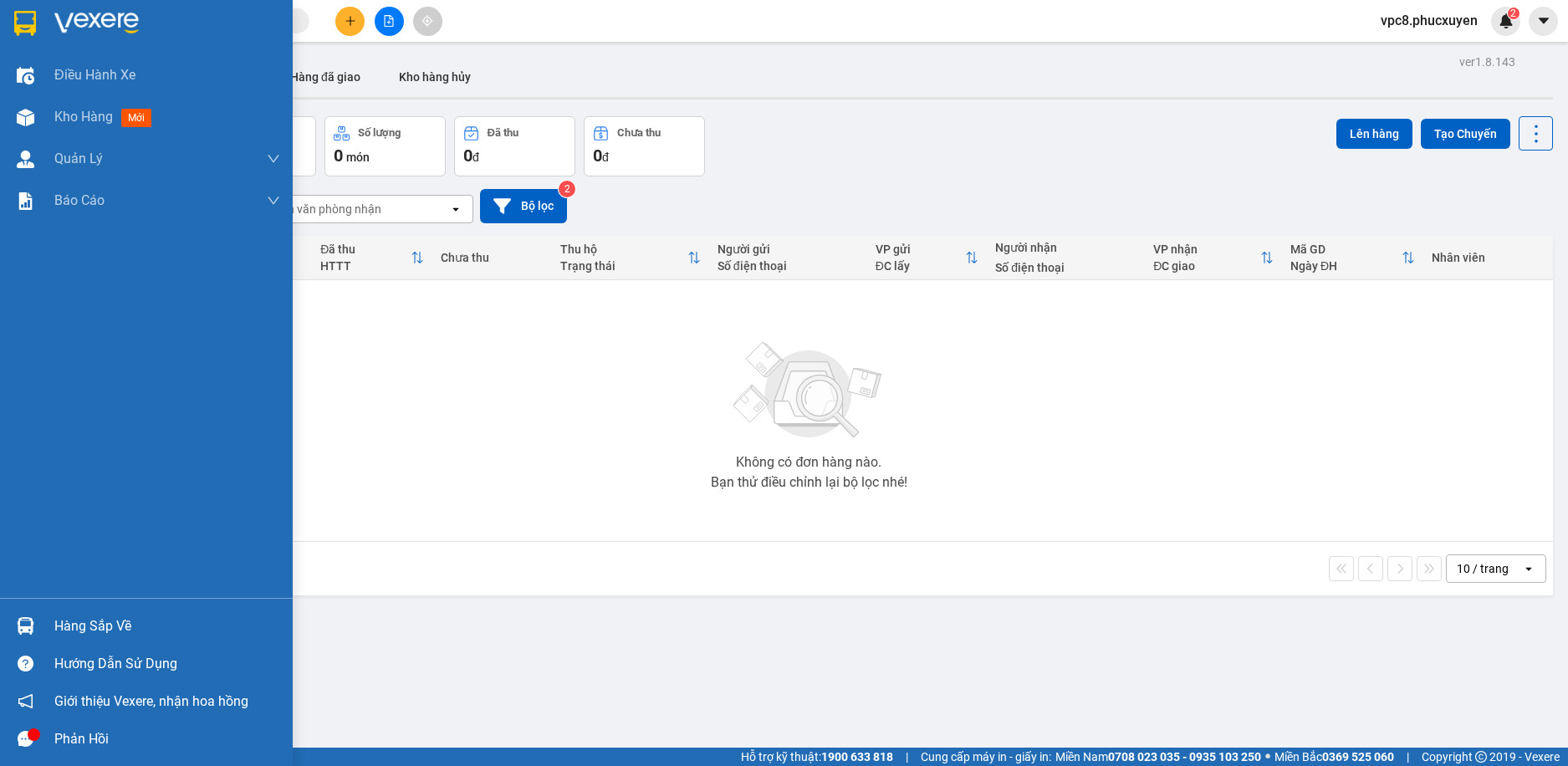
click at [17, 615] on div at bounding box center [26, 626] width 29 height 29
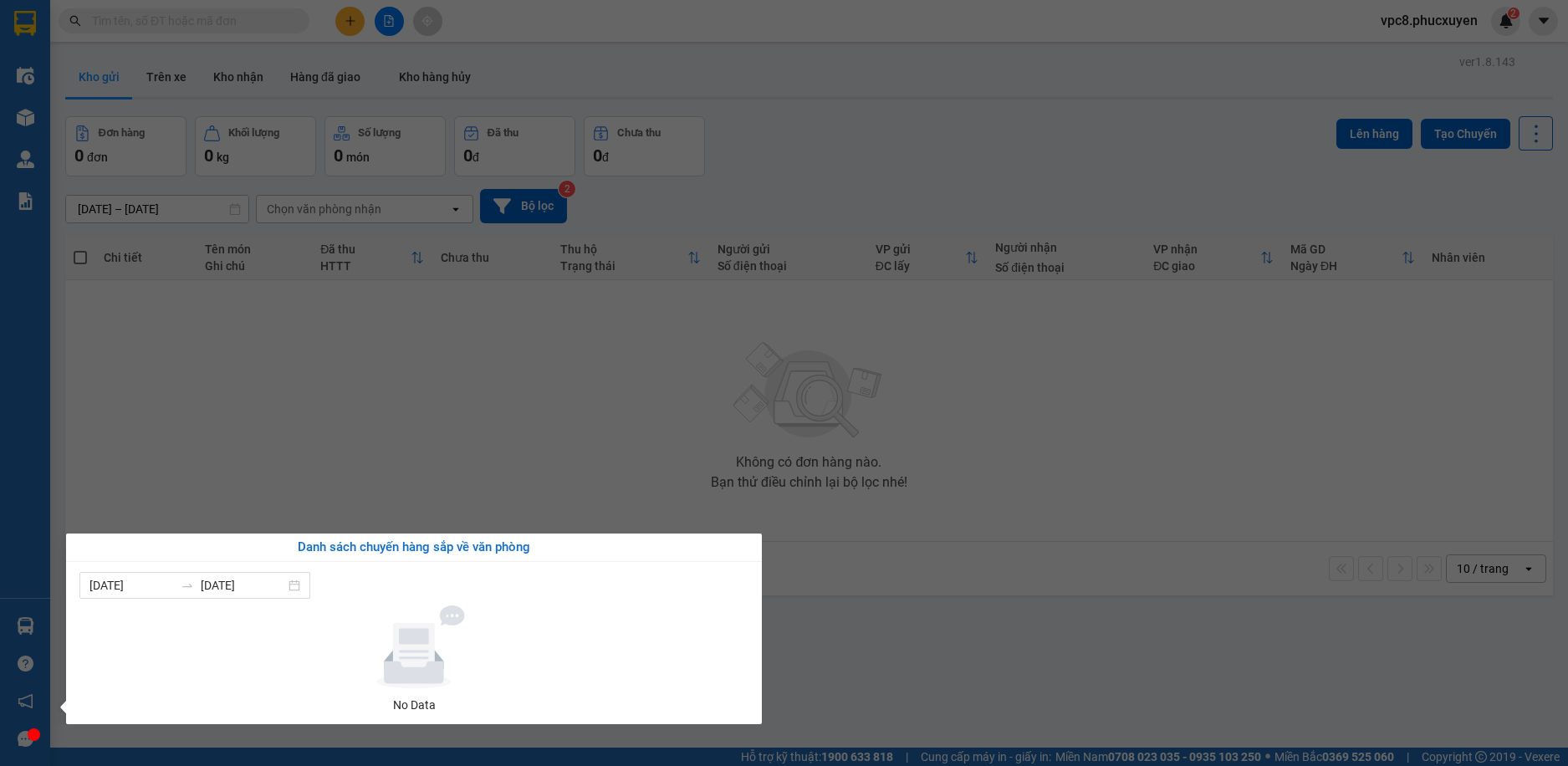
click at [592, 450] on section "Kết quả tìm kiếm ( 0 ) Bộ lọc No Data vpc8.phucxuyen 2 Điều hành xe Kho hàng mớ…" at bounding box center [784, 383] width 1568 height 766
